Goal: Information Seeking & Learning: Understand process/instructions

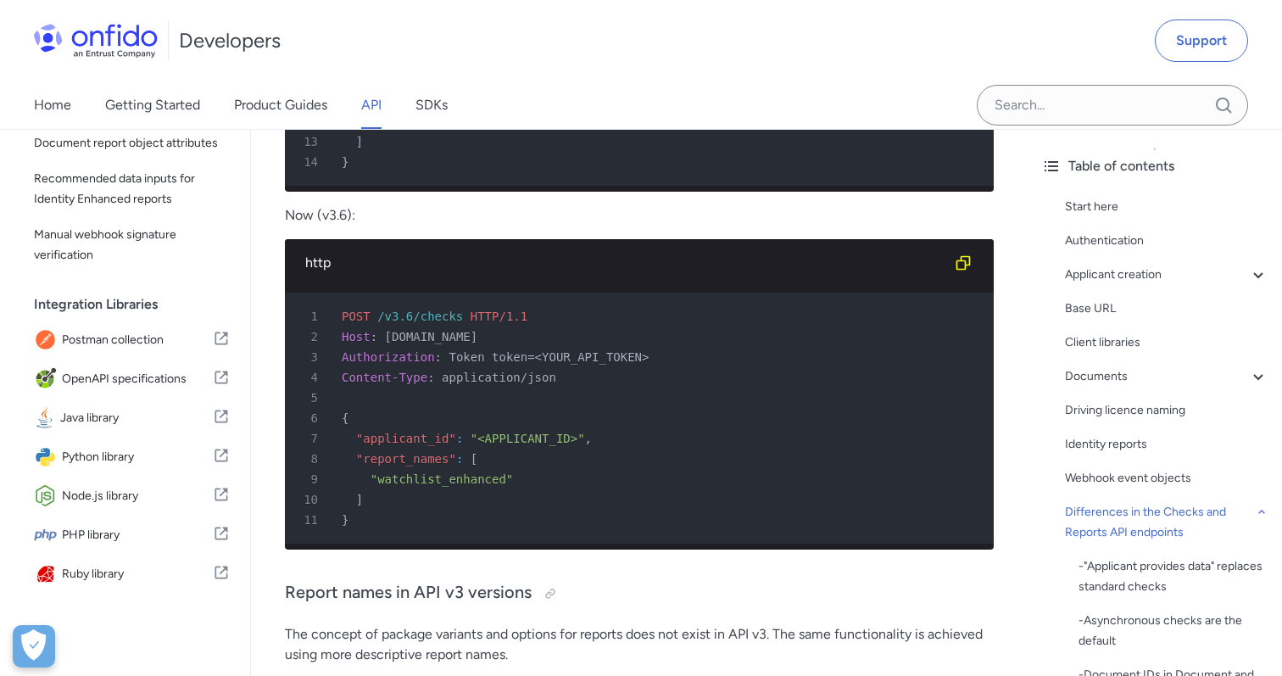
scroll to position [6808, 0]
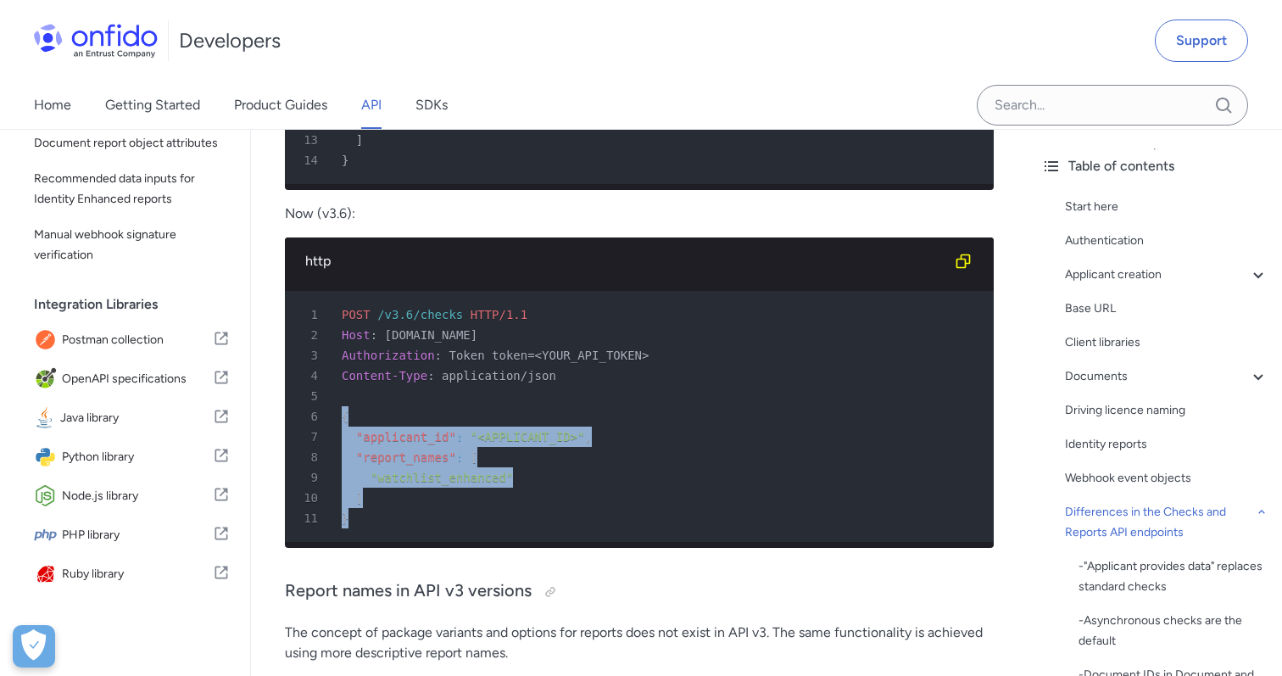
drag, startPoint x: 362, startPoint y: 533, endPoint x: 339, endPoint y: 413, distance: 122.6
click at [339, 413] on pre "1 POST /v3.6/checks HTTP/1.1 2 Host : api.eu.onfido.com 3 Authorization : Token…" at bounding box center [639, 416] width 709 height 251
copy pre "{ 7 "applicant_id" : "<APPLICANT_ID>" , 8 "report_names" : [ 9 "watchlist_enhan…"
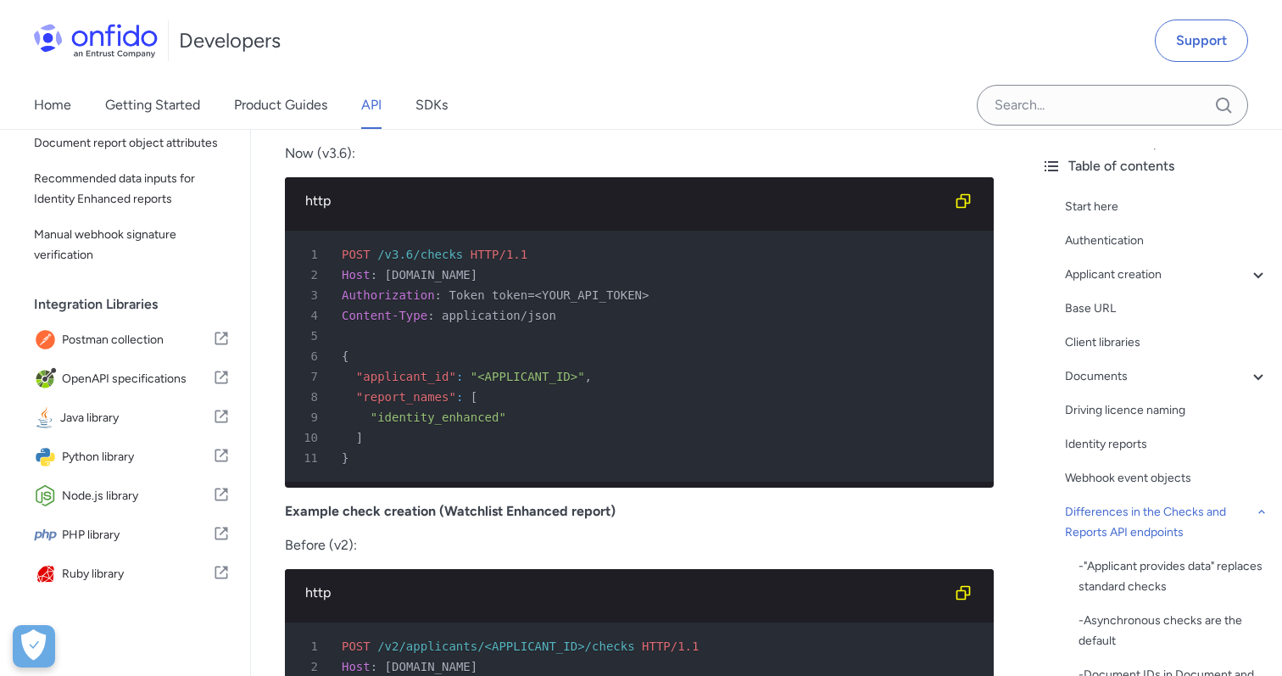
scroll to position [6057, 0]
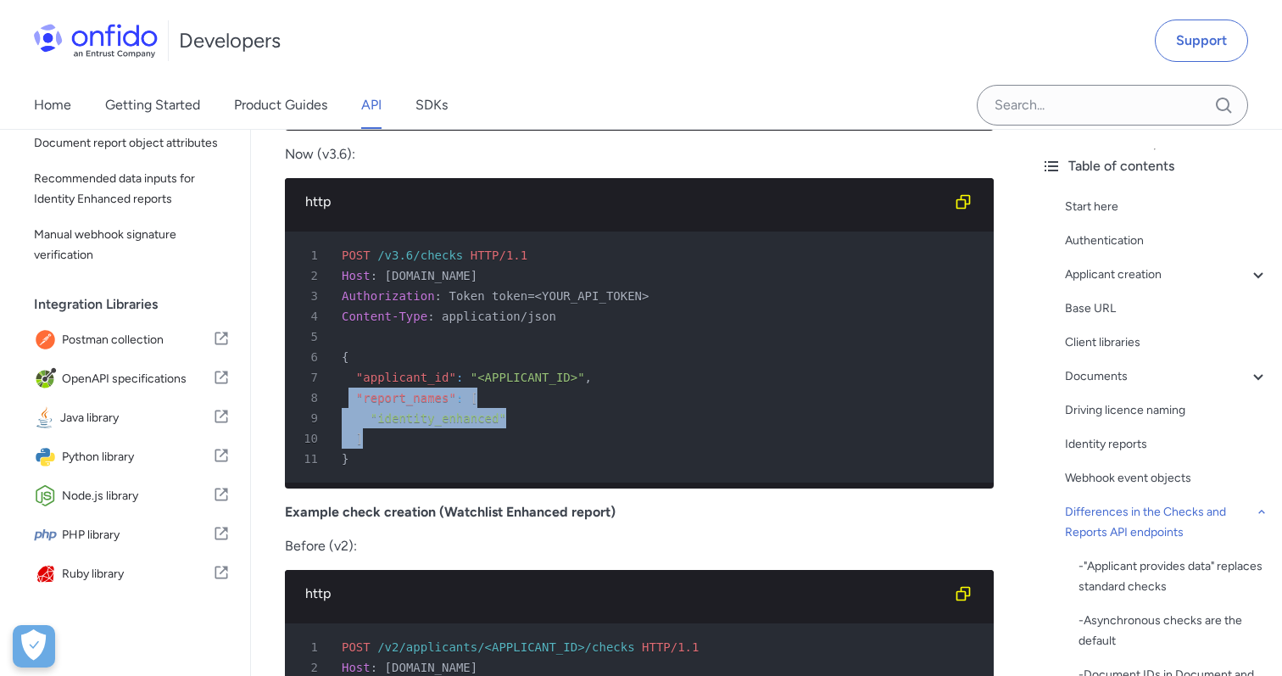
drag, startPoint x: 350, startPoint y: 402, endPoint x: 412, endPoint y: 438, distance: 71.4
click at [412, 438] on pre "1 POST /v3.6/checks HTTP/1.1 2 Host : api.eu.onfido.com 3 Authorization : Token…" at bounding box center [639, 357] width 709 height 251
copy pre ""report_names" : [ 9 "identity_enhanced" 10 ]"
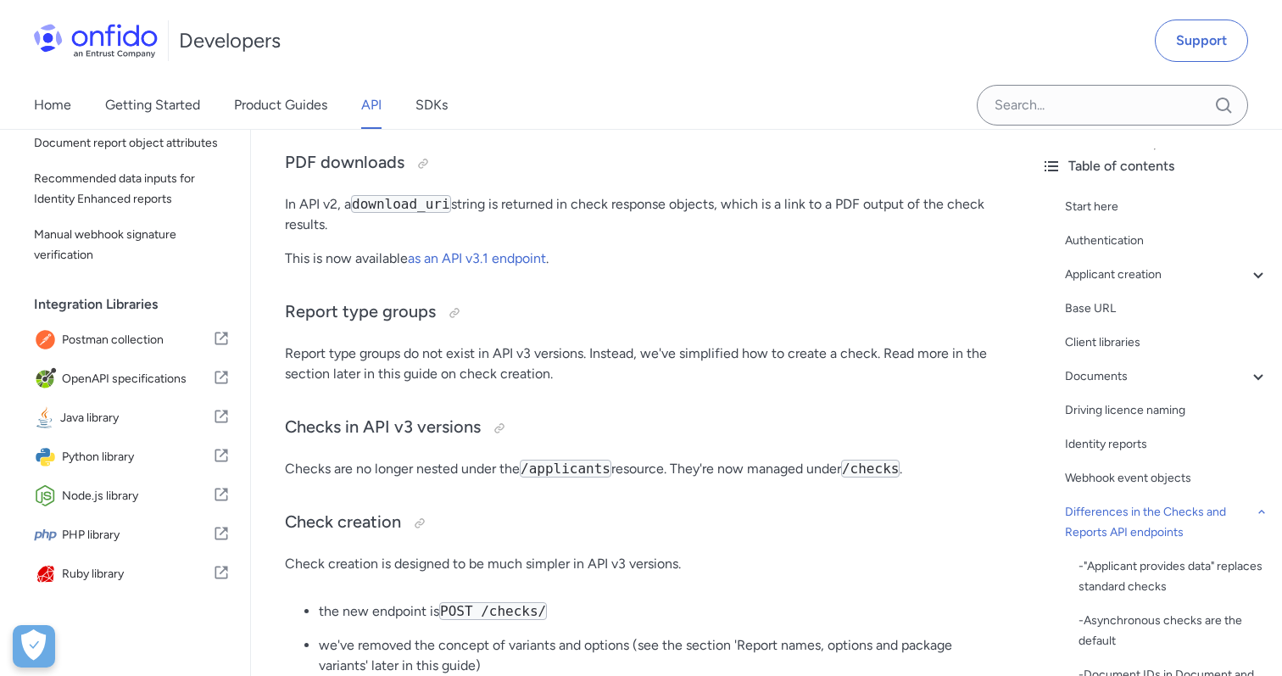
scroll to position [4097, 0]
click at [500, 262] on link "as an API v3.1 endpoint" at bounding box center [477, 260] width 138 height 16
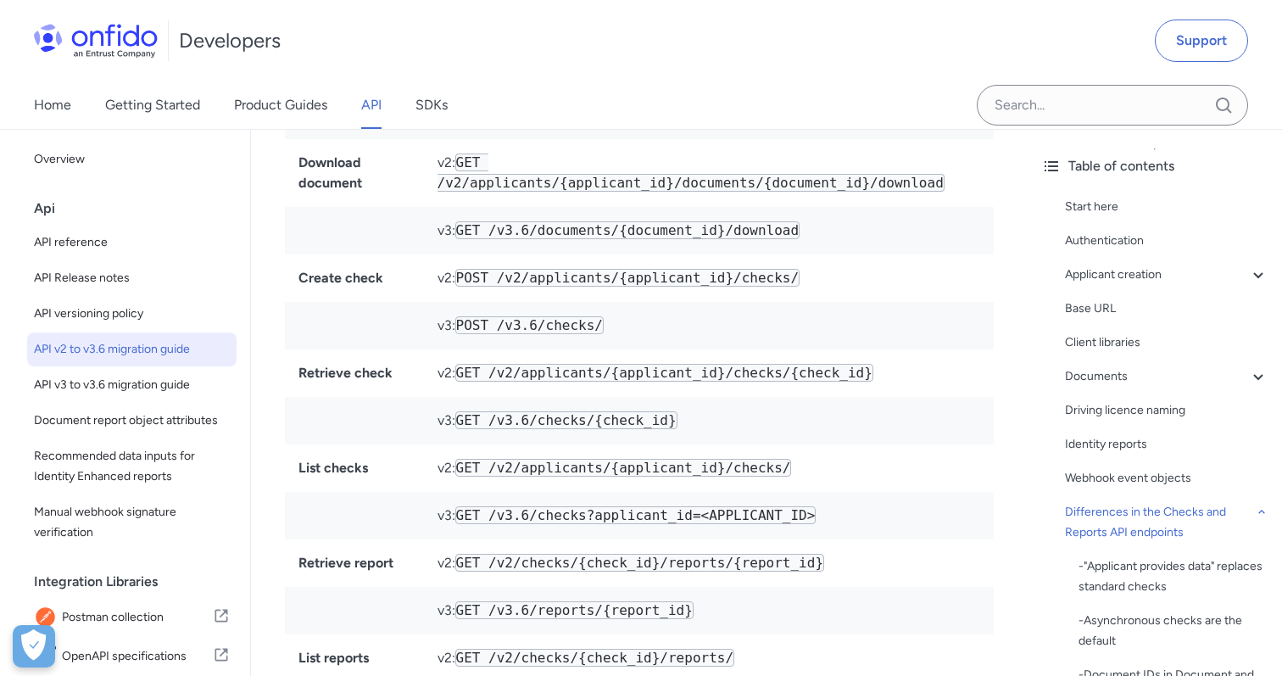
scroll to position [8659, 0]
drag, startPoint x: 490, startPoint y: 519, endPoint x: 702, endPoint y: 515, distance: 212.1
click at [702, 515] on code "GET /v3.6/checks?applicant_id=<APPLICANT_ID>" at bounding box center [635, 514] width 361 height 18
copy code "/v3.6/checks?applicant_id="
drag, startPoint x: 398, startPoint y: 377, endPoint x: 301, endPoint y: 374, distance: 96.7
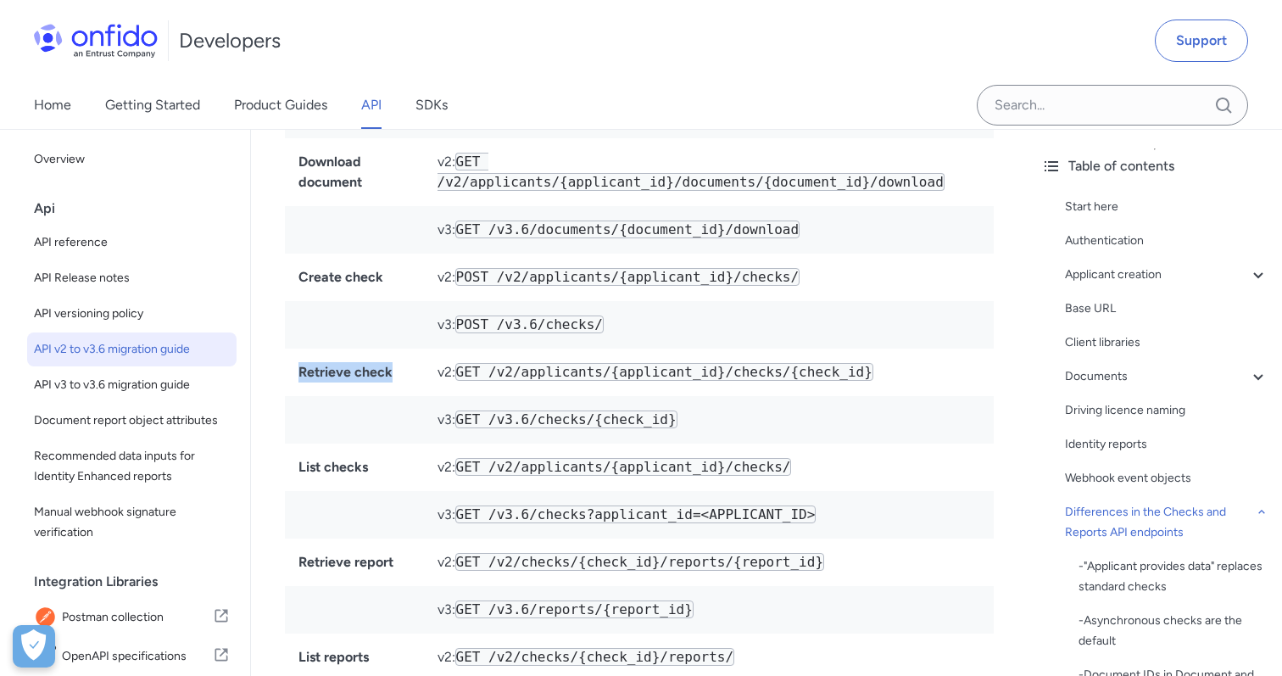
click at [301, 374] on td "Retrieve check" at bounding box center [354, 372] width 139 height 47
copy strong "Retrieve check"
drag, startPoint x: 492, startPoint y: 519, endPoint x: 701, endPoint y: 518, distance: 209.5
click at [701, 518] on code "GET /v3.6/checks?applicant_id=<APPLICANT_ID>" at bounding box center [635, 514] width 361 height 18
copy code "/v3.6/checks?applicant_id="
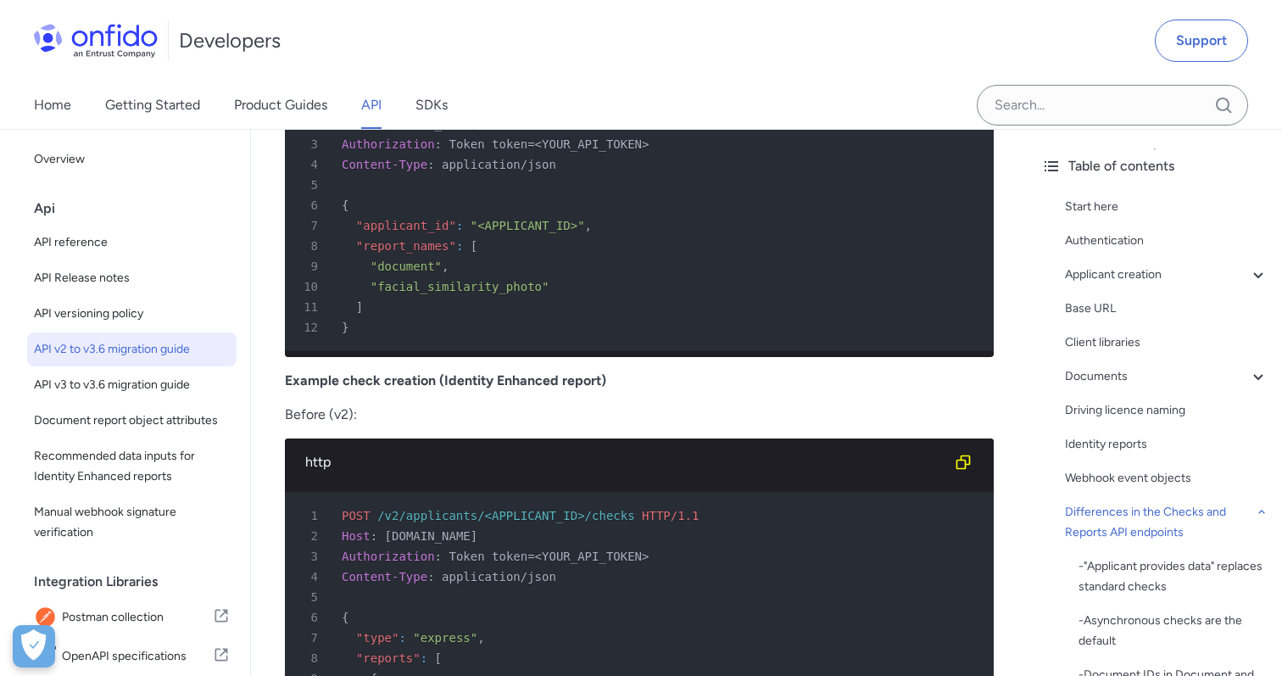
scroll to position [5319, 0]
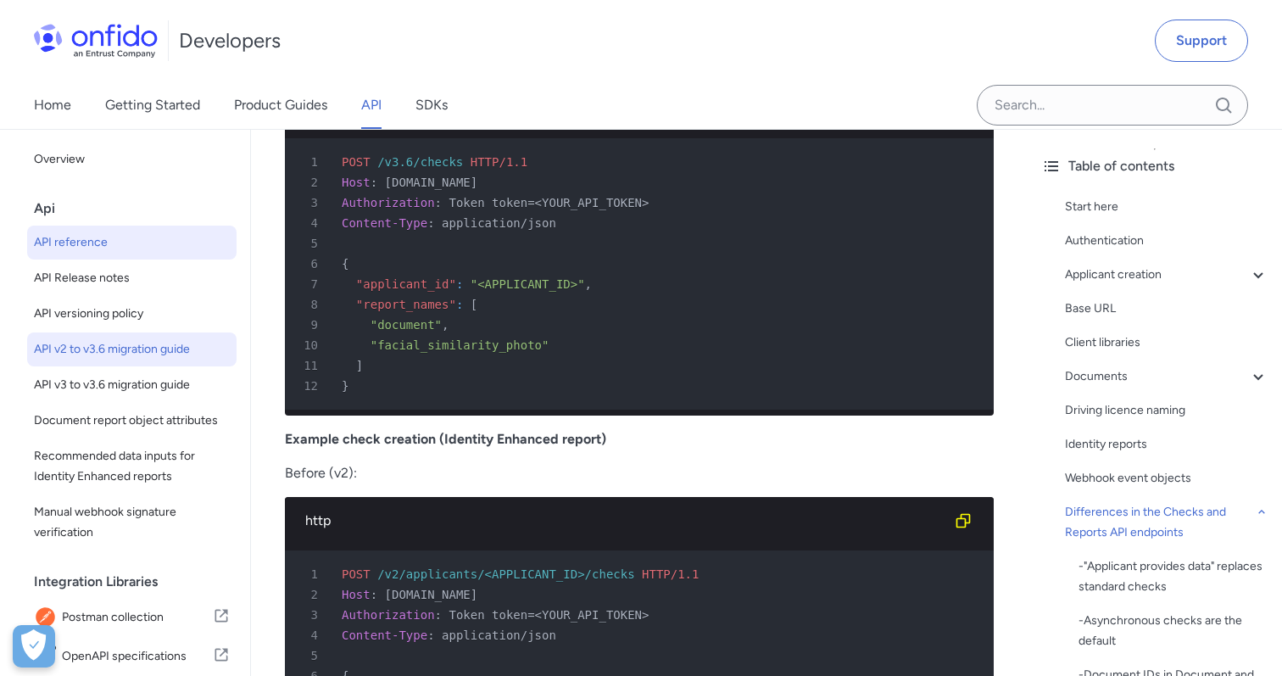
click at [87, 244] on span "API reference" at bounding box center [132, 242] width 196 height 20
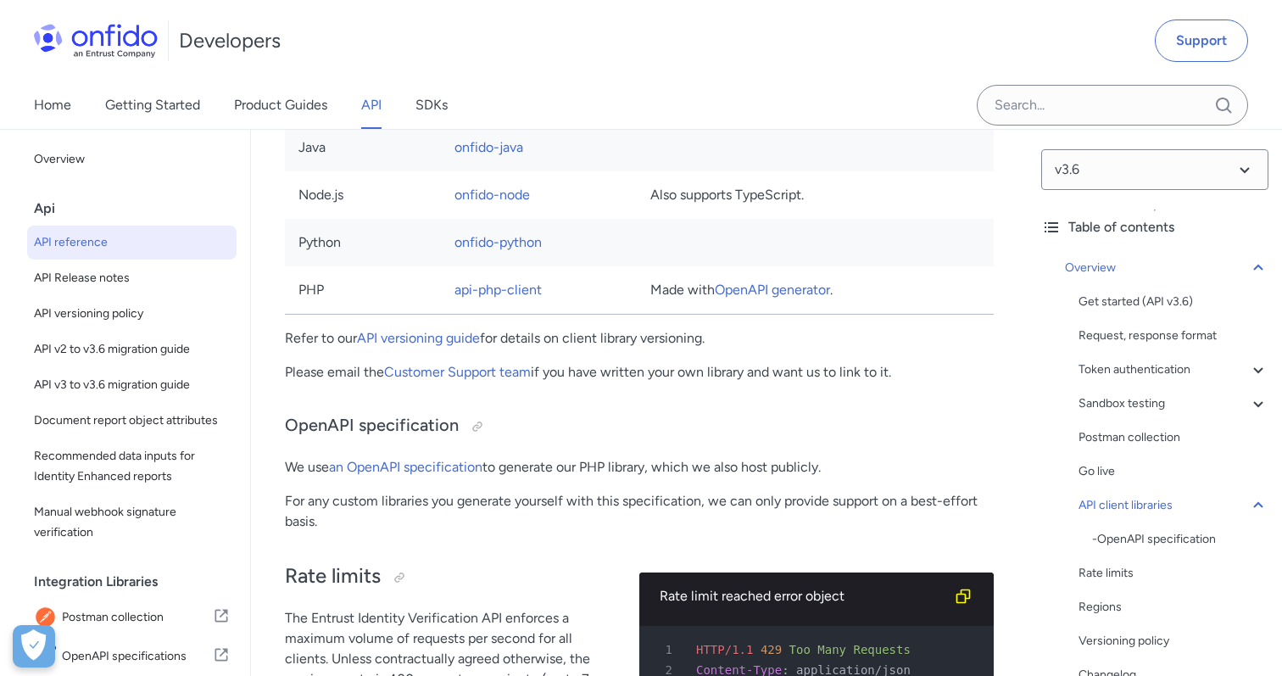
scroll to position [12999, 0]
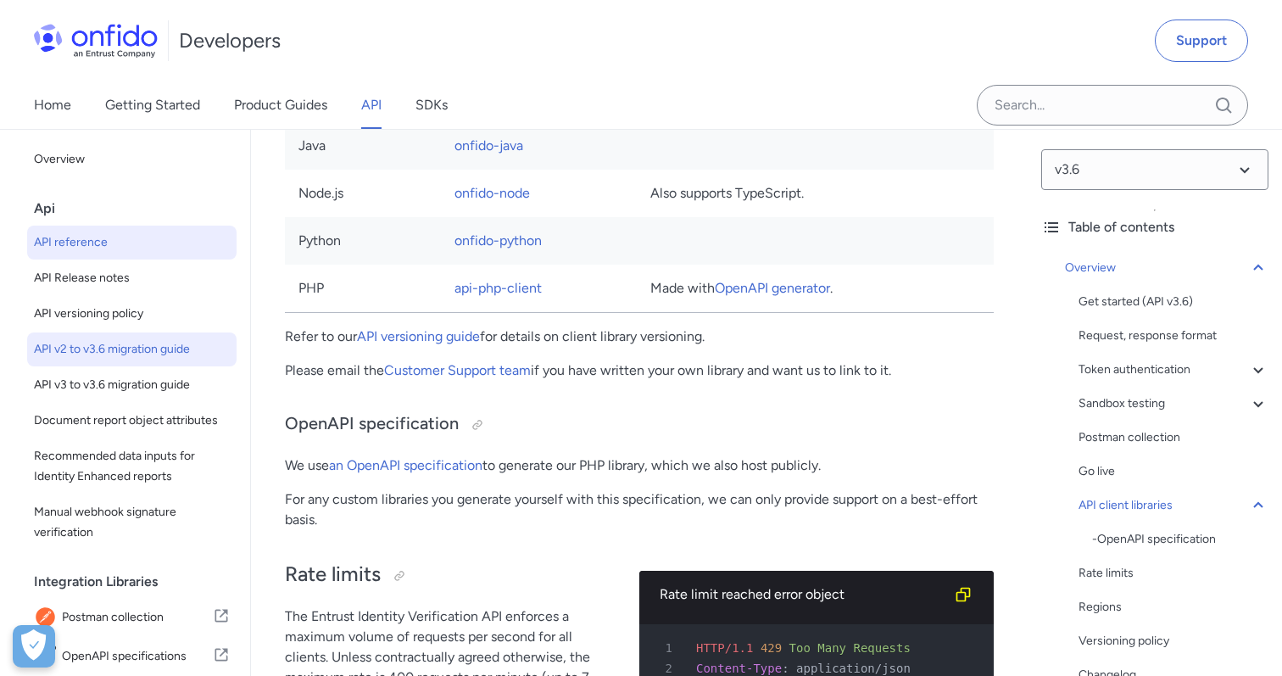
click at [159, 349] on span "API v2 to v3.6 migration guide" at bounding box center [132, 349] width 196 height 20
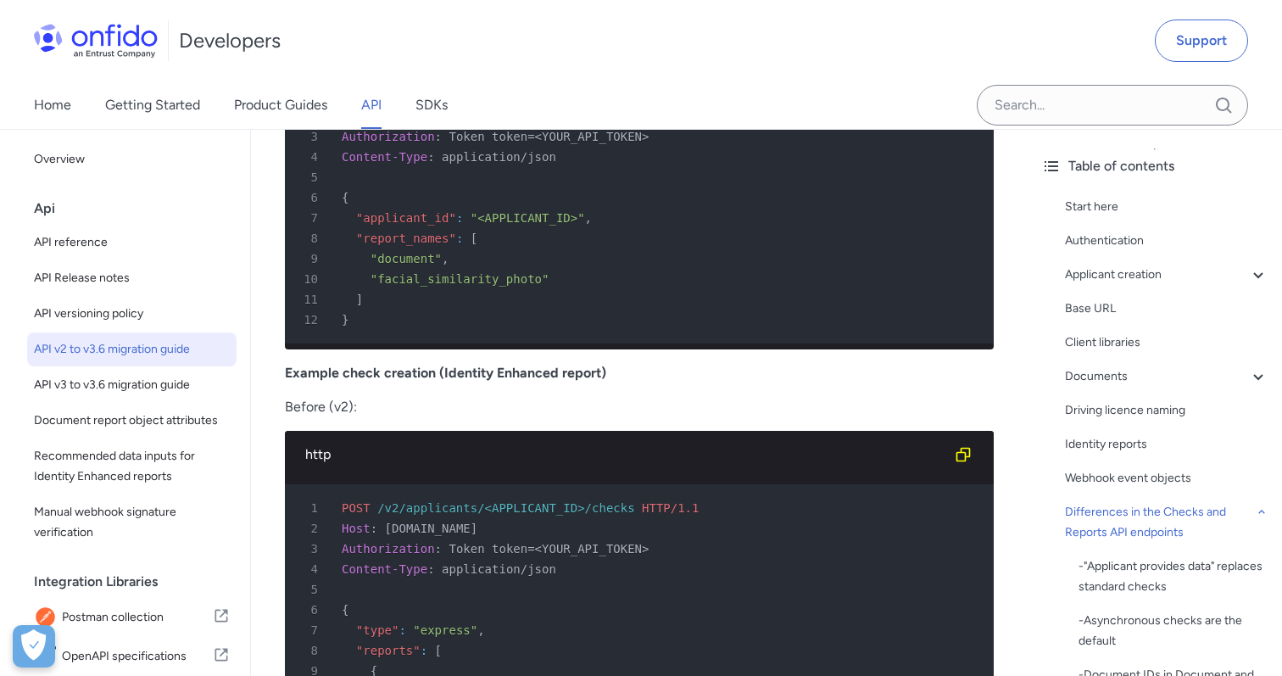
scroll to position [5386, 0]
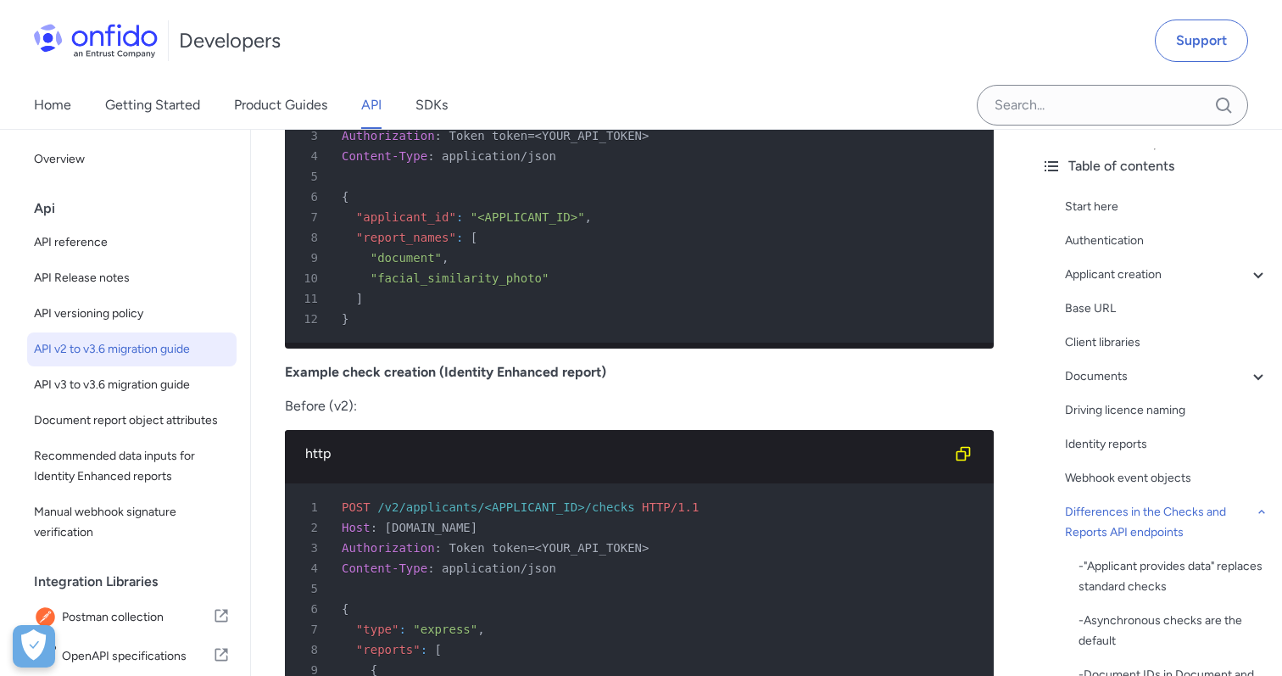
click at [416, 262] on span ""document"" at bounding box center [406, 258] width 71 height 14
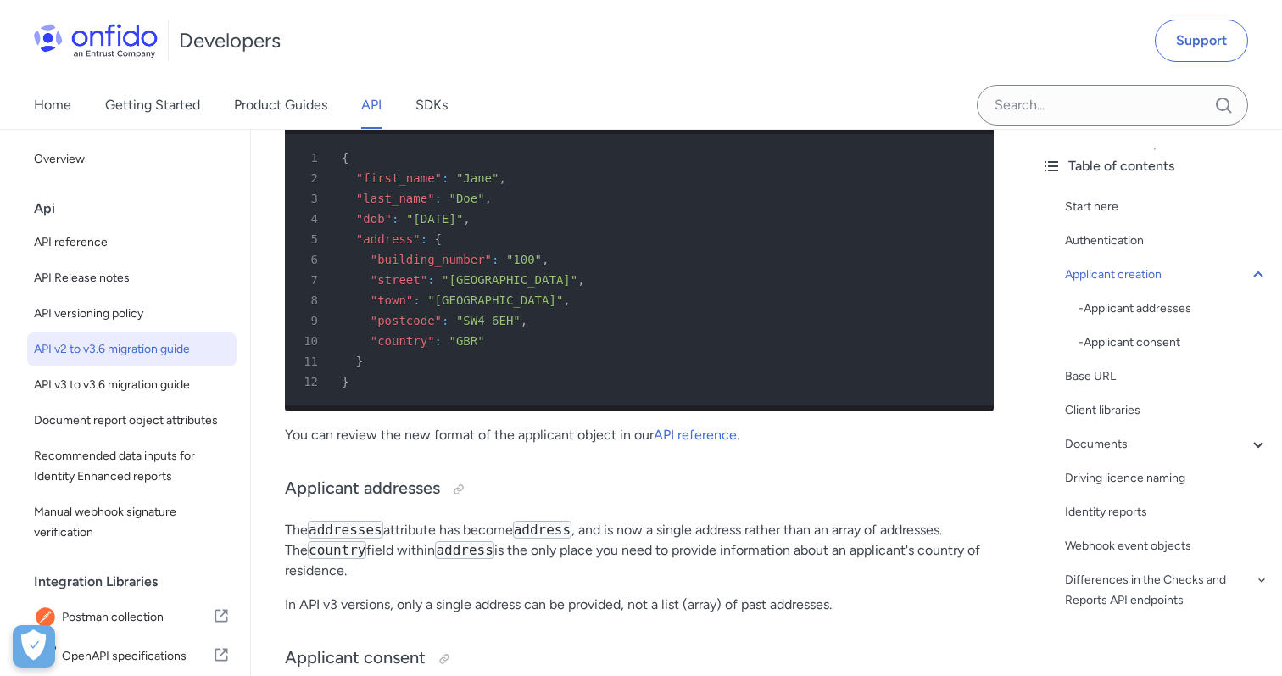
scroll to position [986, 0]
